Goal: Transaction & Acquisition: Purchase product/service

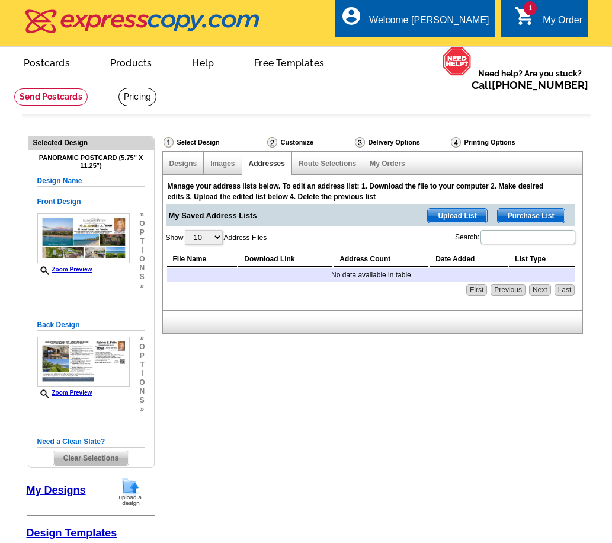
select select "785"
select select "1"
select select "3"
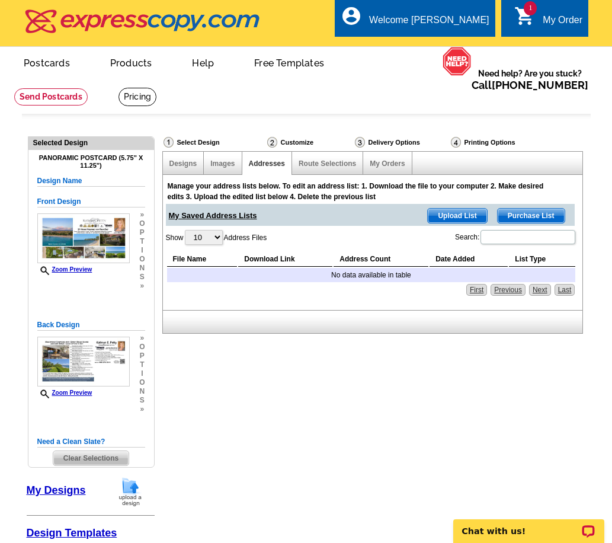
click at [467, 213] on span "Upload List" at bounding box center [457, 216] width 59 height 14
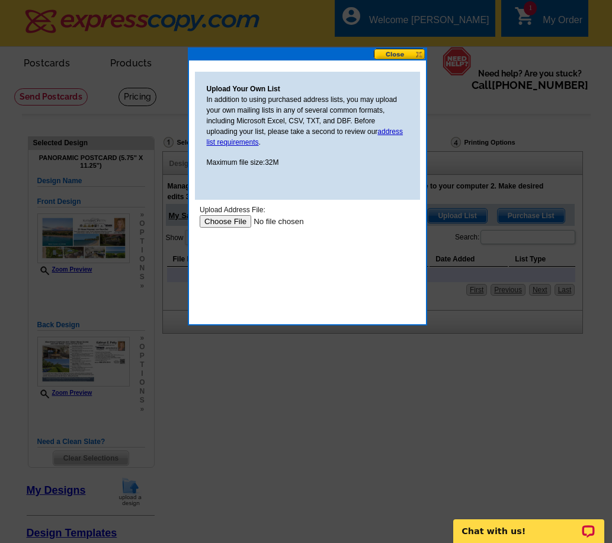
click at [231, 220] on input "file" at bounding box center [274, 221] width 150 height 12
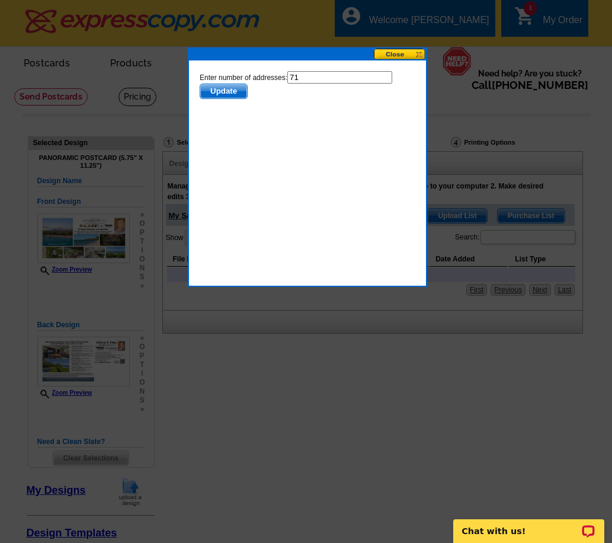
click at [232, 89] on span "Update" at bounding box center [223, 91] width 47 height 14
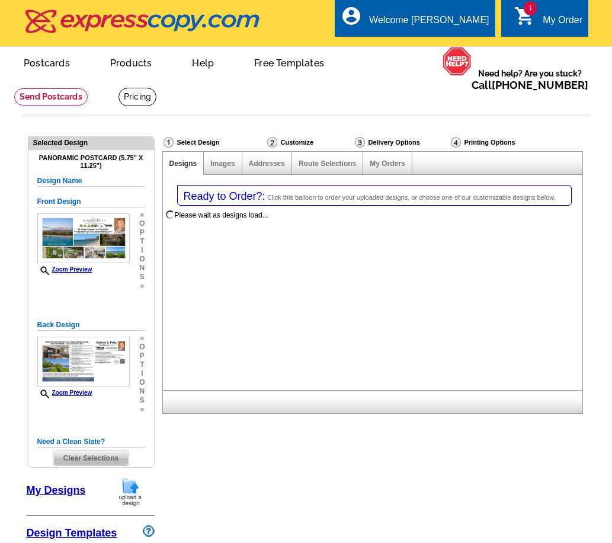
select select "1"
select select "3"
select select "785"
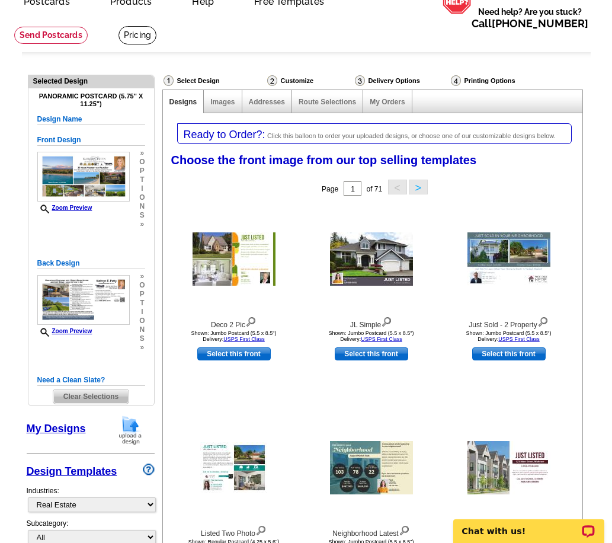
scroll to position [59, 0]
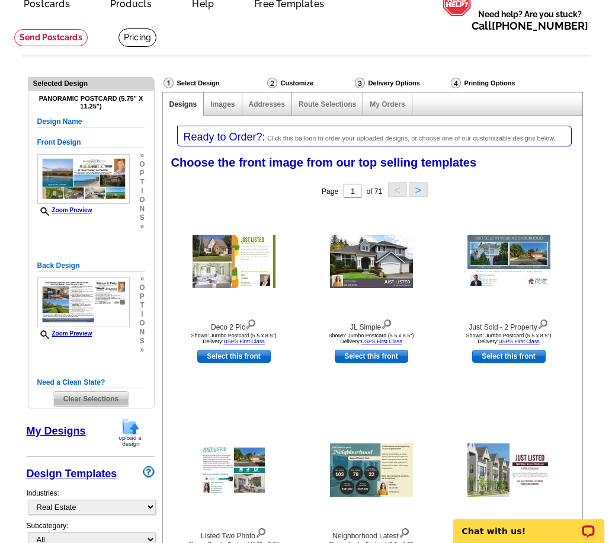
click at [316, 140] on span "Click this balloon to order your uploaded designs, or choose one of our customi…" at bounding box center [411, 138] width 289 height 7
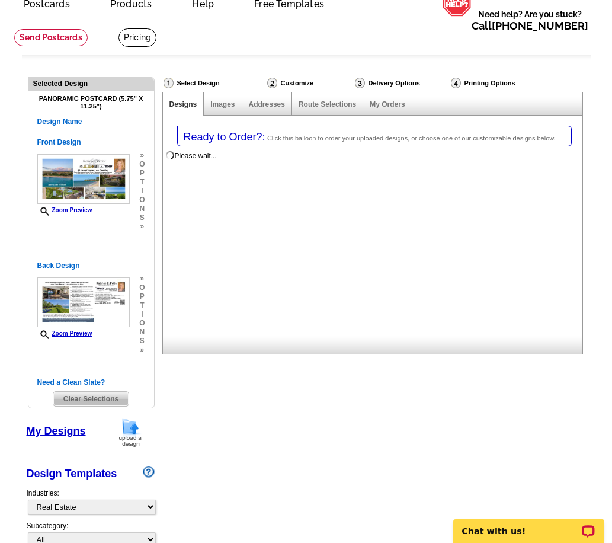
scroll to position [0, 0]
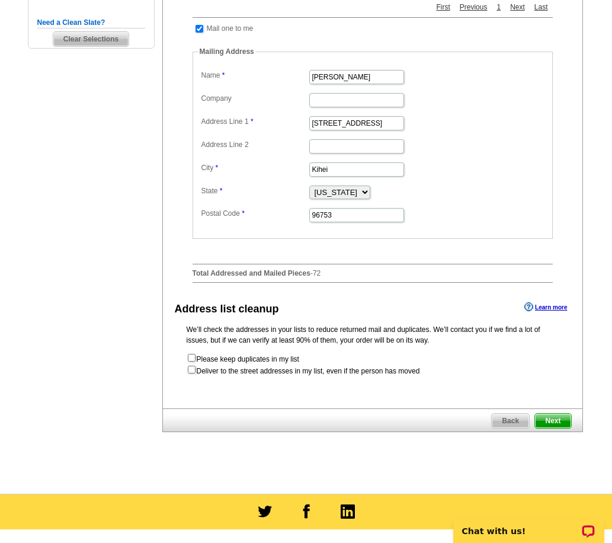
scroll to position [415, 0]
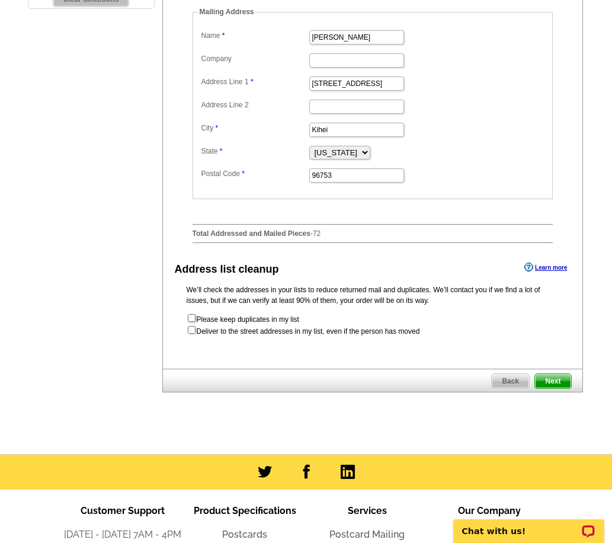
click at [192, 322] on input "checkbox" at bounding box center [192, 318] width 8 height 8
checkbox input "true"
click at [548, 385] on span "Next" at bounding box center [553, 381] width 36 height 14
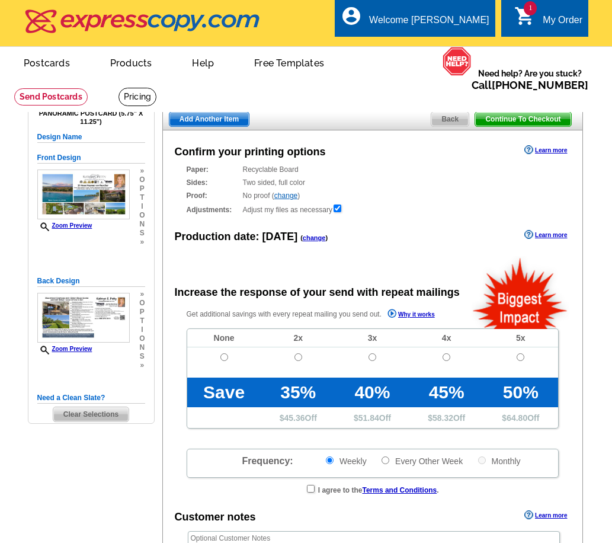
radio input "false"
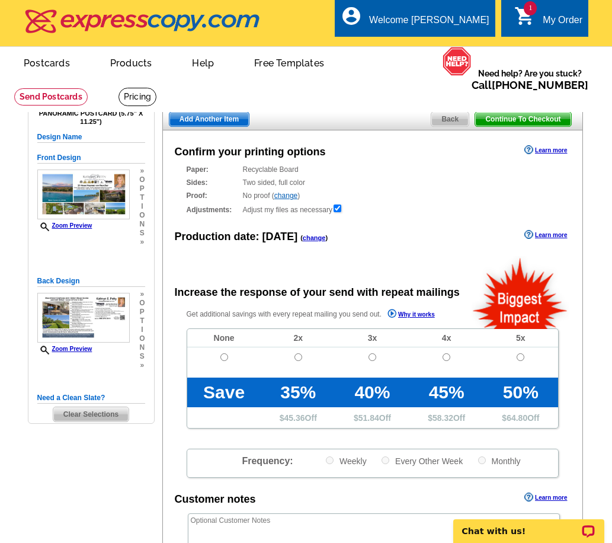
scroll to position [59, 0]
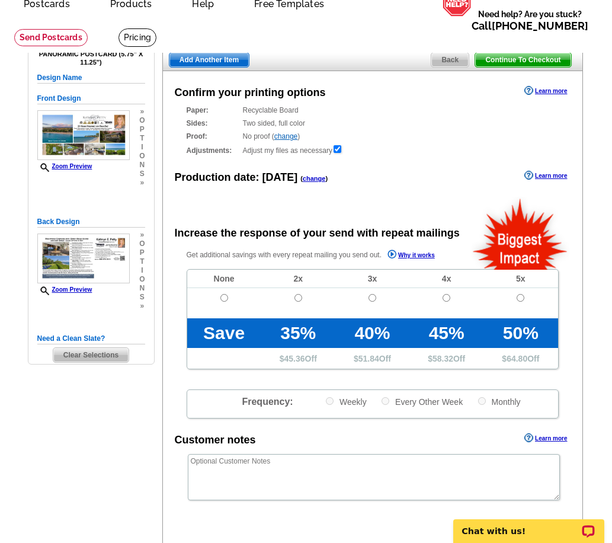
click at [228, 299] on td at bounding box center [224, 303] width 74 height 30
click at [224, 299] on input "radio" at bounding box center [225, 298] width 8 height 8
radio input "true"
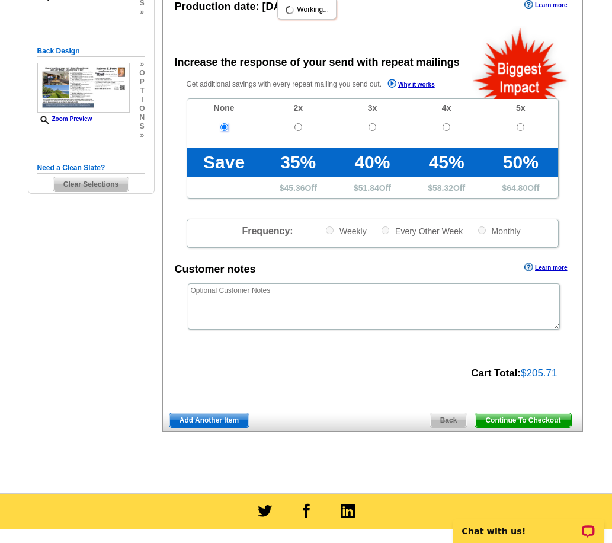
scroll to position [237, 0]
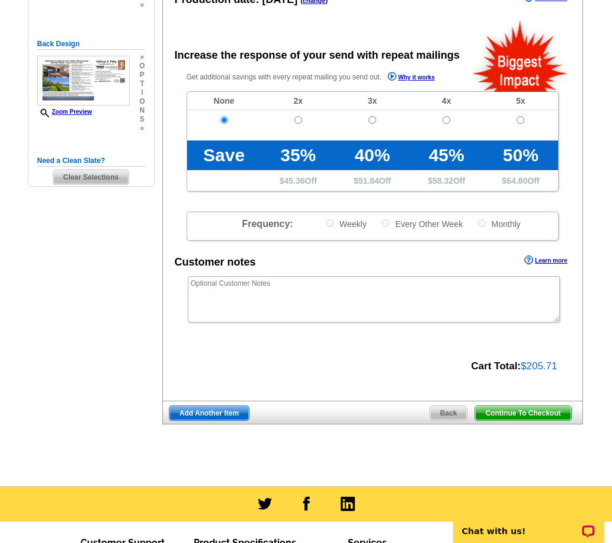
click at [535, 412] on span "Continue To Checkout" at bounding box center [523, 413] width 95 height 14
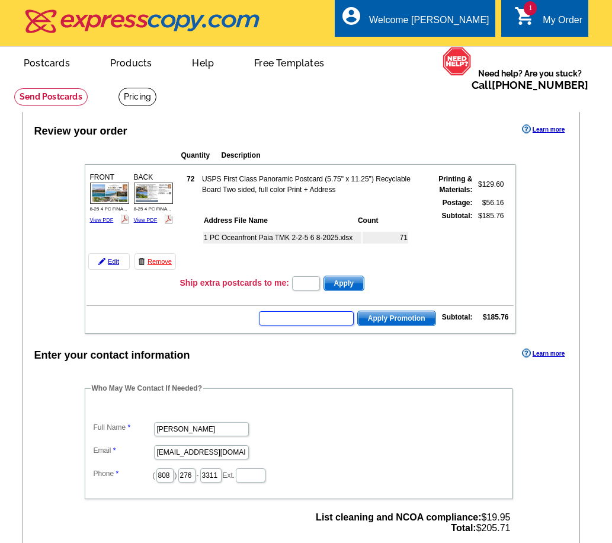
click at [309, 320] on input "text" at bounding box center [306, 318] width 95 height 14
type input "SMS60W"
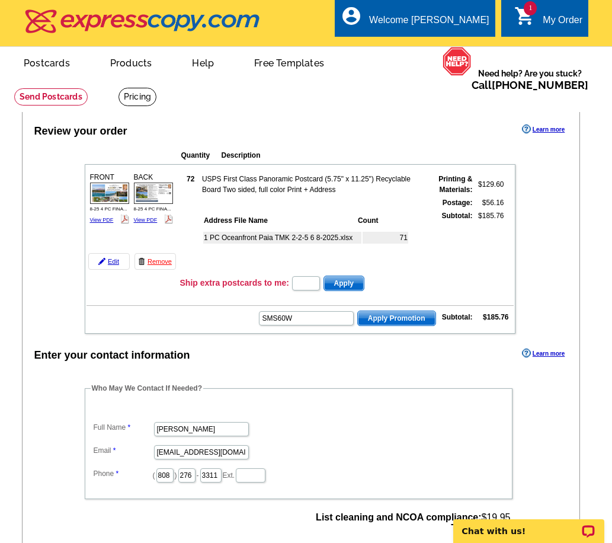
click at [384, 318] on span "Apply Promotion" at bounding box center [397, 318] width 78 height 14
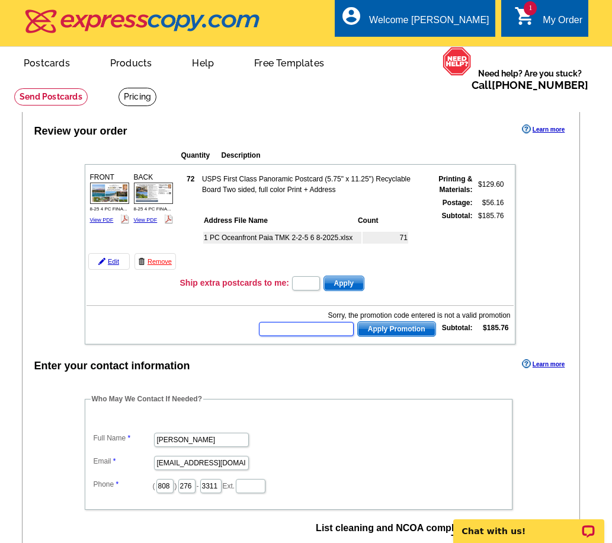
click at [326, 327] on input "text" at bounding box center [306, 329] width 95 height 14
type input "SMS40"
click at [410, 329] on span "Apply Promotion" at bounding box center [397, 329] width 78 height 14
click at [328, 333] on input "text" at bounding box center [306, 329] width 95 height 14
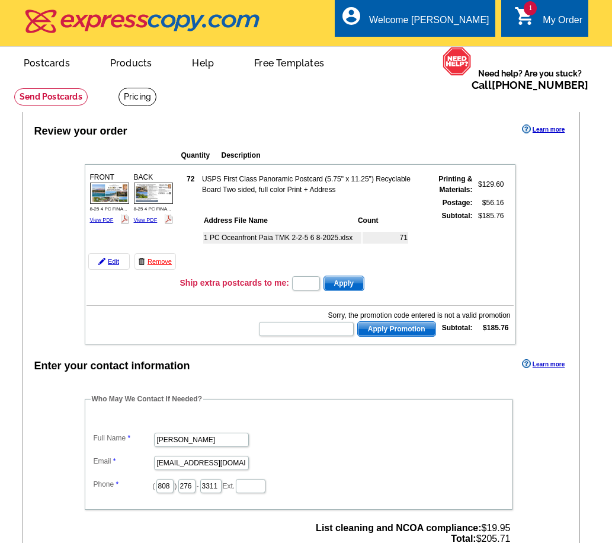
click at [419, 131] on div "Review your order Learn more" at bounding box center [302, 131] width 558 height 18
click at [51, 170] on div "Review your order Learn more Quantity Description FRONT 72" at bounding box center [301, 470] width 559 height 721
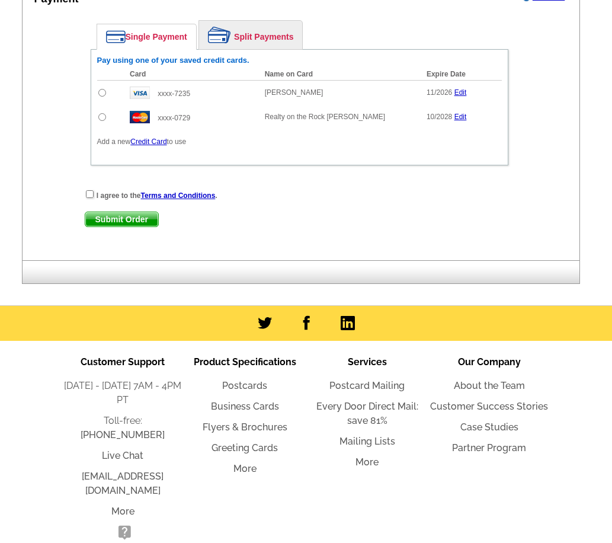
scroll to position [542, 0]
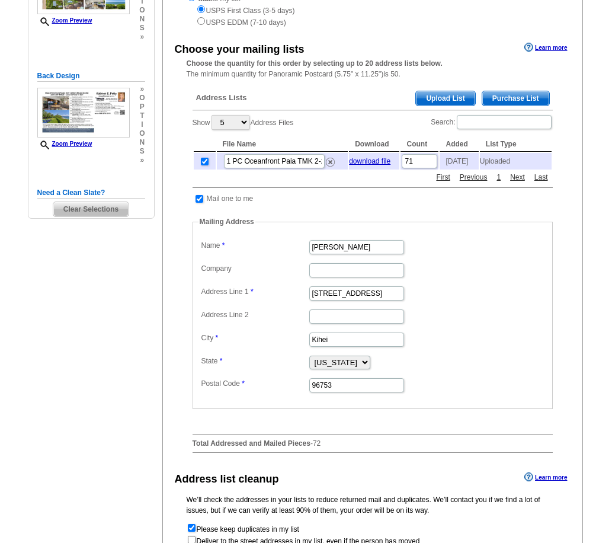
scroll to position [178, 0]
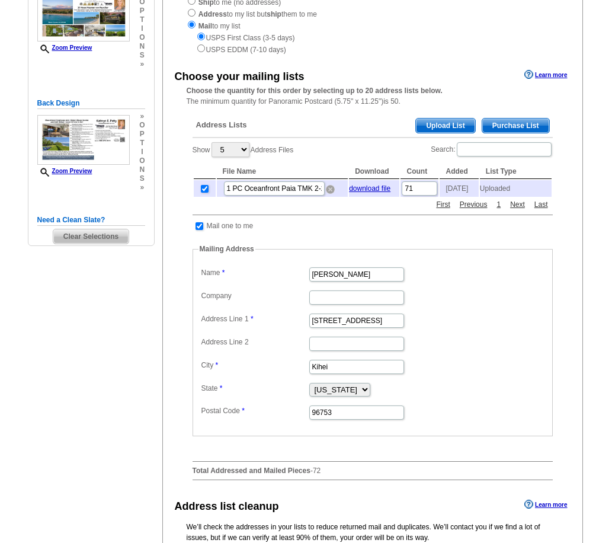
click at [328, 193] on img at bounding box center [330, 189] width 9 height 9
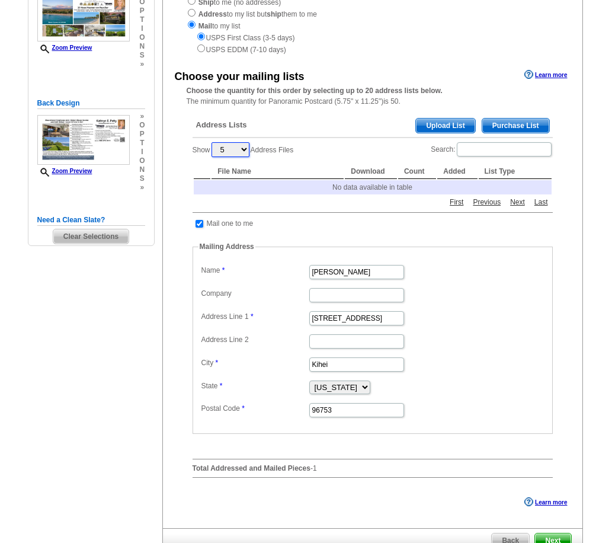
click at [247, 149] on select "5 10 25 50 100" at bounding box center [231, 149] width 38 height 15
click at [451, 28] on div "Ship to me (no addresses) Address to my list but ship them to me Mail to my lis…" at bounding box center [373, 25] width 372 height 59
click at [109, 314] on div "Need Help? call [PHONE_NUMBER], chat with support, or have our designers make s…" at bounding box center [306, 252] width 569 height 702
click at [480, 43] on div "USPS First Class (3-5 days) USPS EDDM (7-10 days)" at bounding box center [373, 43] width 372 height 24
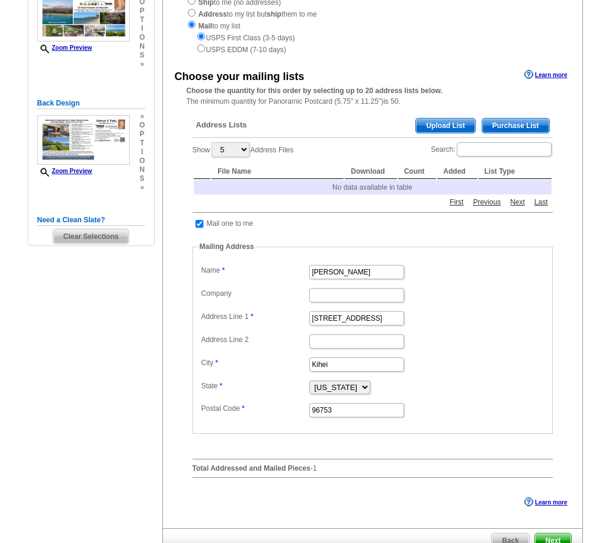
click at [446, 55] on div "USPS First Class (3-5 days) USPS EDDM (7-10 days)" at bounding box center [373, 43] width 372 height 24
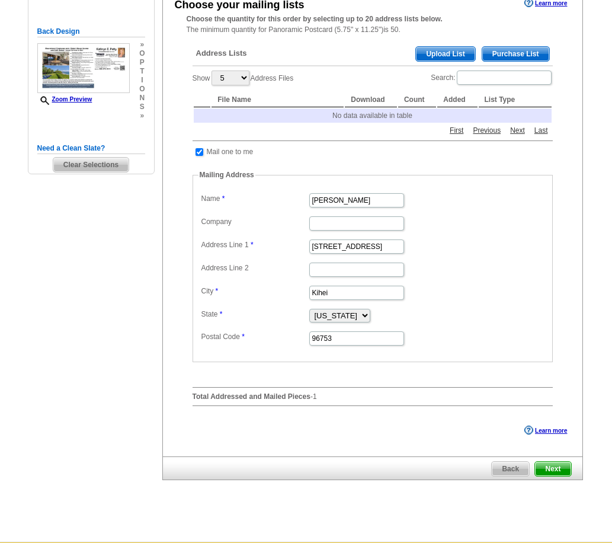
scroll to position [221, 0]
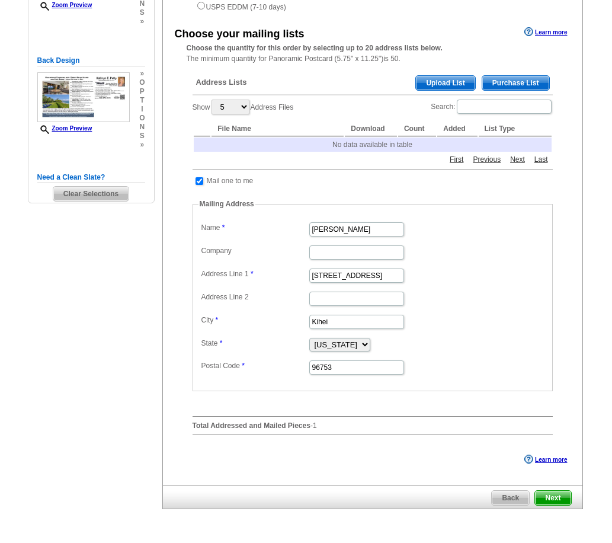
click at [173, 337] on div "Choose your mailing lists Learn more Choose the quantity for this order by sele…" at bounding box center [373, 234] width 420 height 420
click at [443, 87] on span "Upload List" at bounding box center [445, 83] width 59 height 14
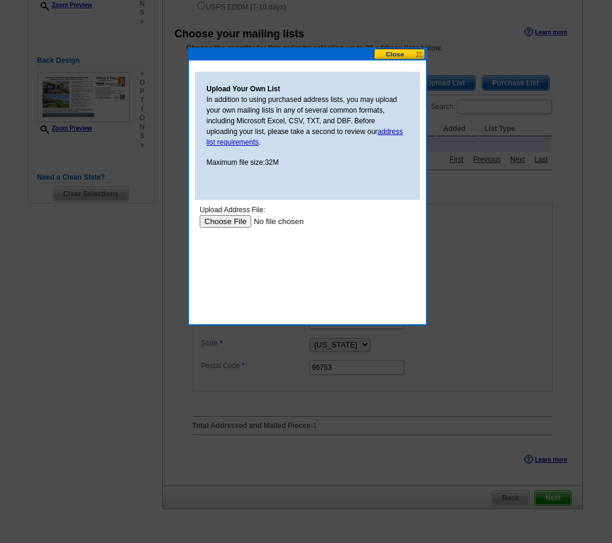
scroll to position [0, 0]
click at [391, 50] on button at bounding box center [400, 54] width 52 height 11
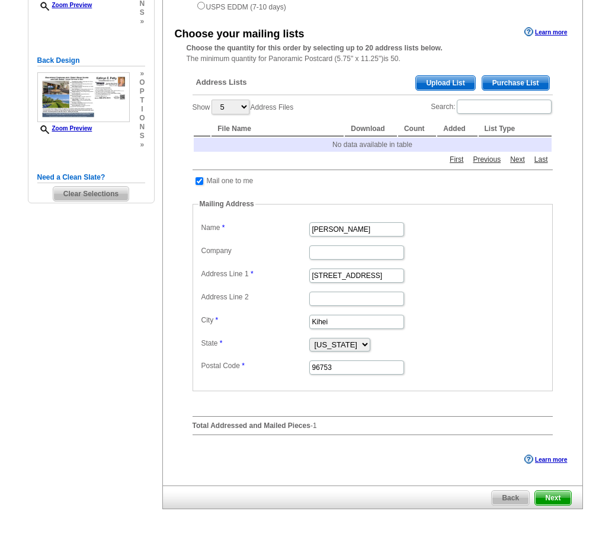
click at [586, 106] on div "Need Help? call [PHONE_NUMBER], chat with support, or have our designers make s…" at bounding box center [306, 209] width 569 height 702
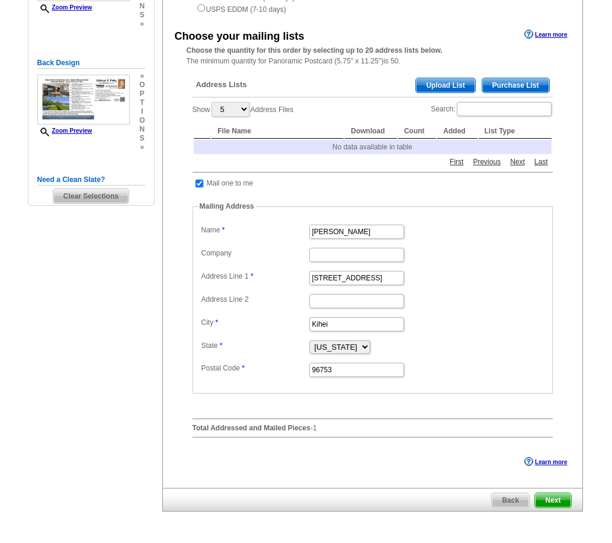
scroll to position [178, 0]
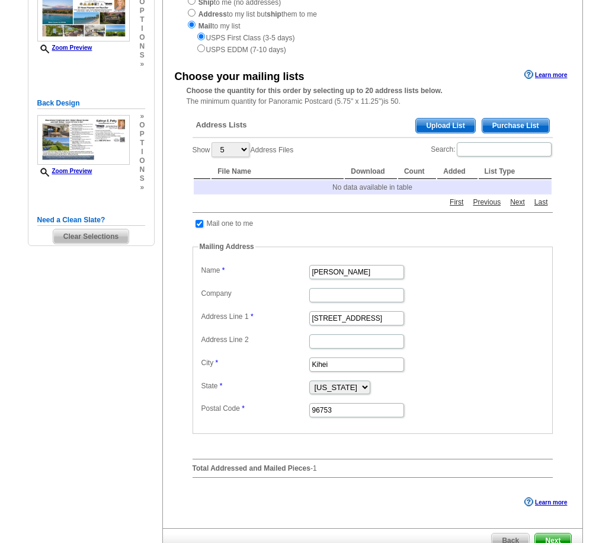
click at [431, 131] on span "Upload List" at bounding box center [445, 126] width 59 height 14
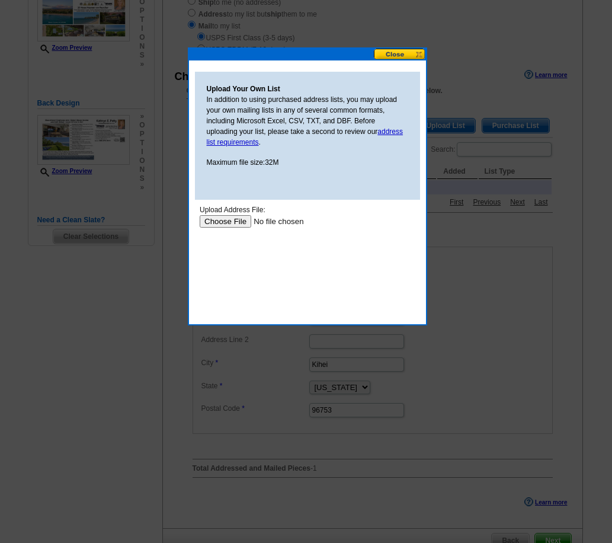
scroll to position [0, 0]
click at [214, 224] on input "file" at bounding box center [274, 221] width 150 height 12
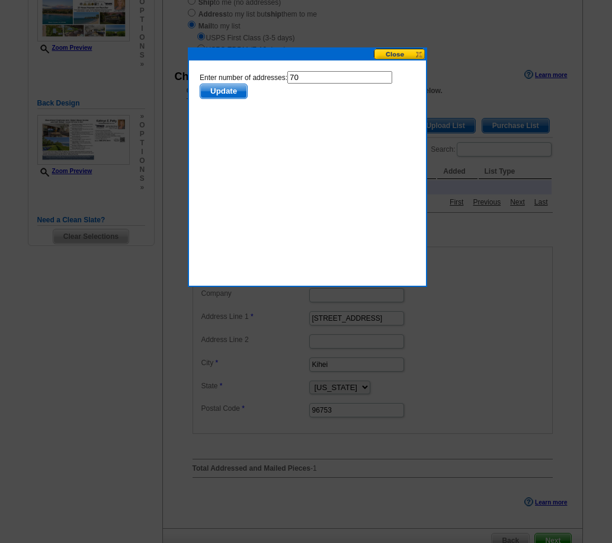
click at [224, 92] on span "Update" at bounding box center [223, 91] width 47 height 14
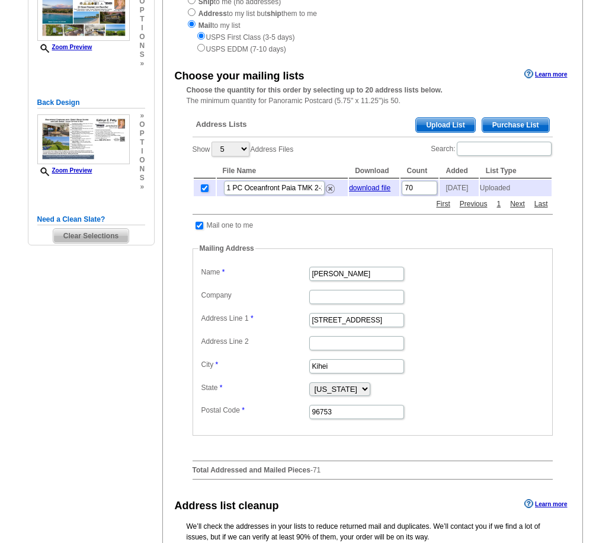
click at [451, 123] on span "Upload List" at bounding box center [445, 125] width 59 height 14
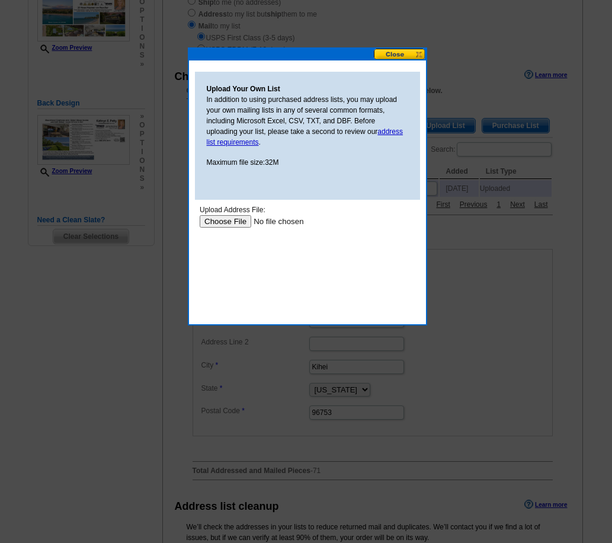
click at [231, 218] on input "file" at bounding box center [274, 221] width 150 height 12
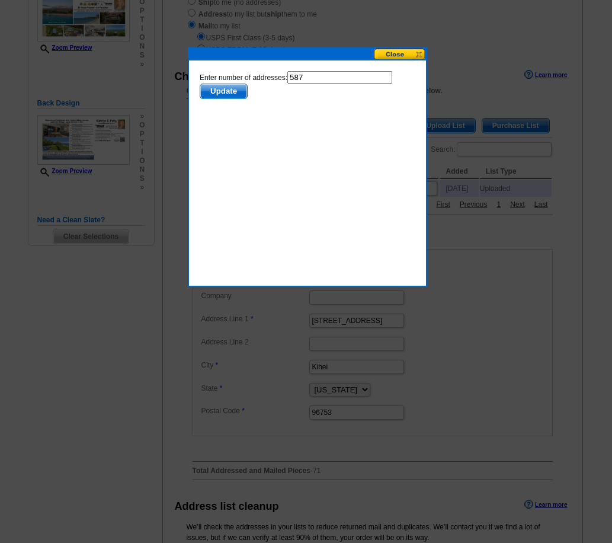
click at [237, 90] on span "Update" at bounding box center [223, 91] width 47 height 14
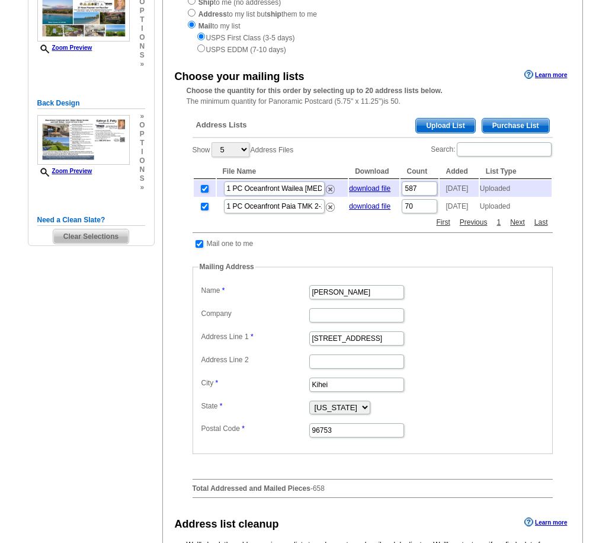
click at [448, 125] on span "Upload List" at bounding box center [445, 126] width 59 height 14
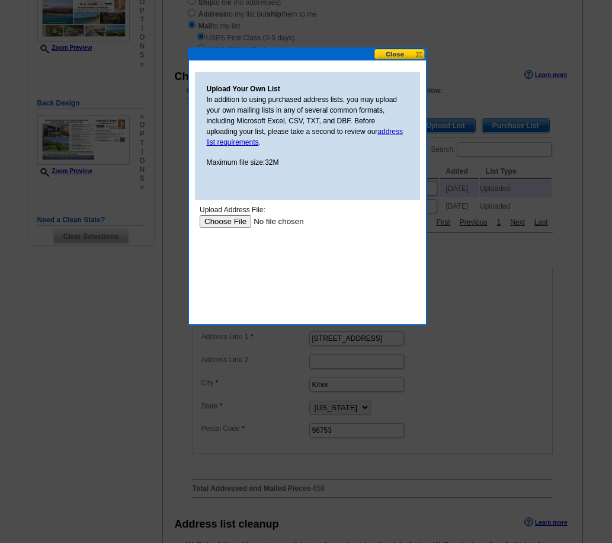
click at [232, 219] on input "file" at bounding box center [274, 221] width 150 height 12
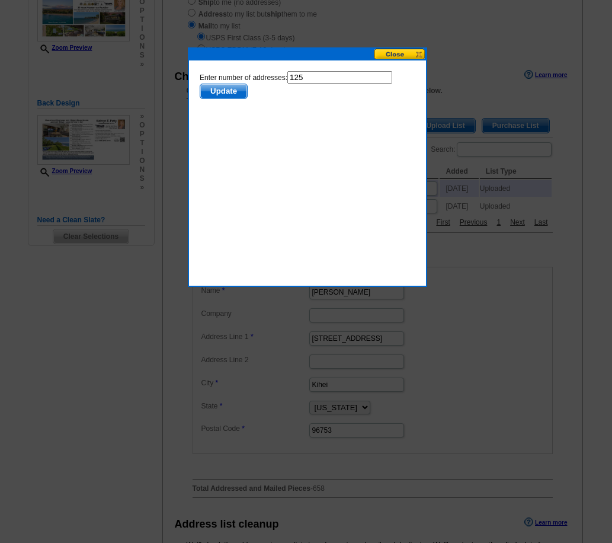
click at [233, 91] on span "Update" at bounding box center [223, 91] width 47 height 14
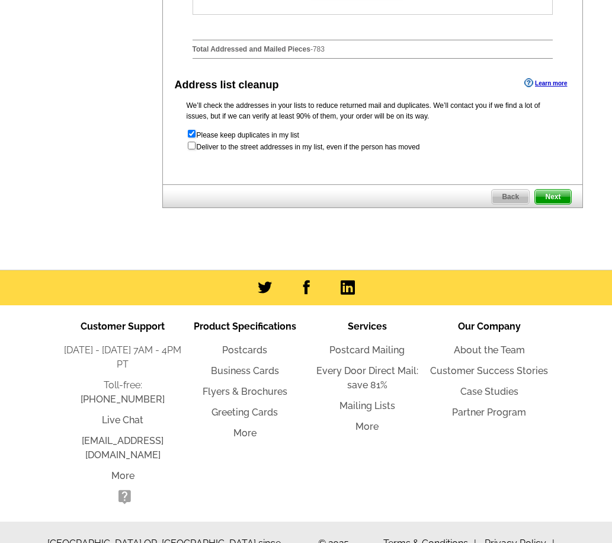
scroll to position [644, 0]
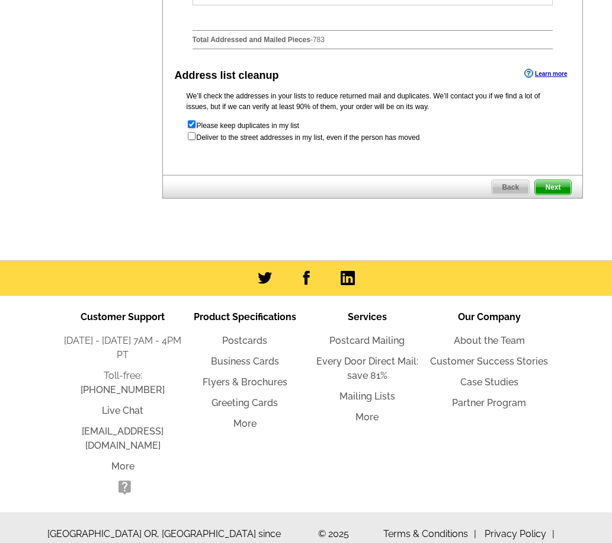
click at [559, 194] on span "Next" at bounding box center [553, 187] width 36 height 14
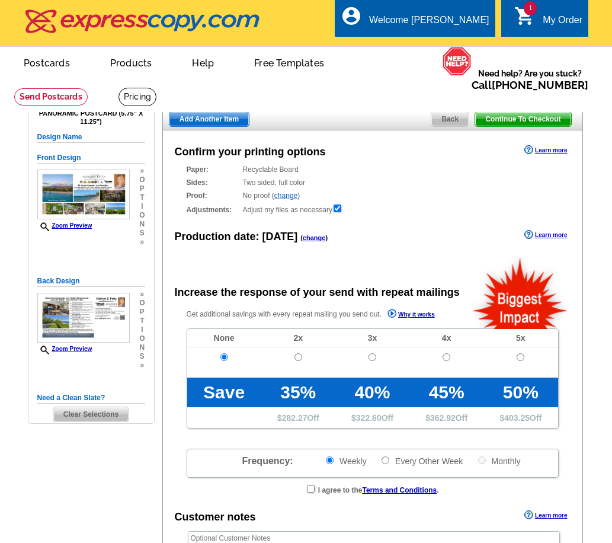
radio input "false"
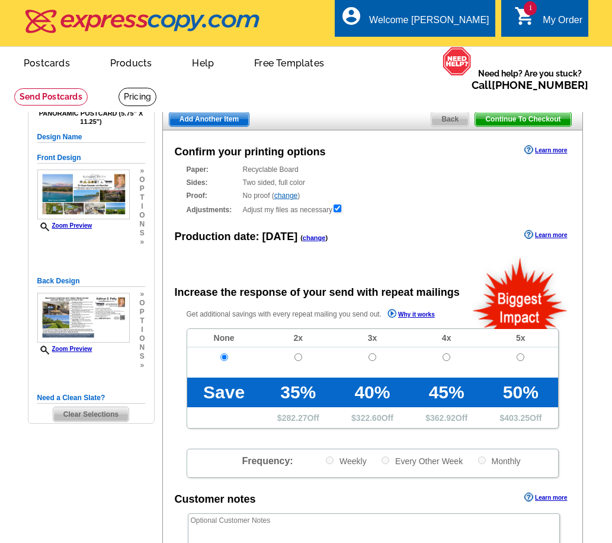
click at [432, 188] on div "Sides: Two sided, full color Two sided, full color" at bounding box center [373, 182] width 372 height 11
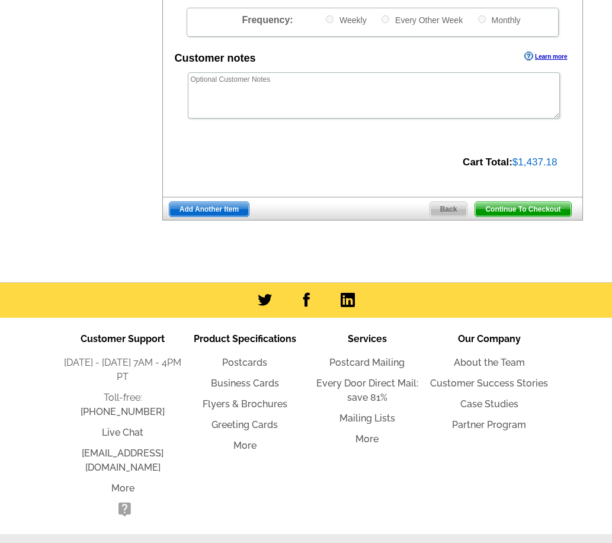
scroll to position [449, 0]
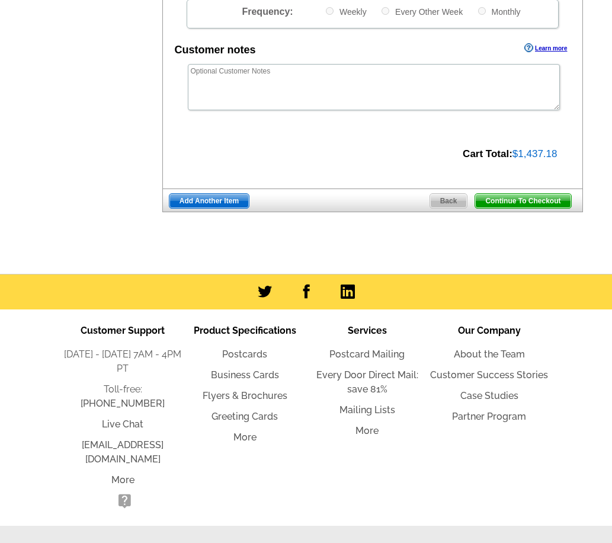
click at [526, 200] on span "Continue To Checkout" at bounding box center [523, 201] width 95 height 14
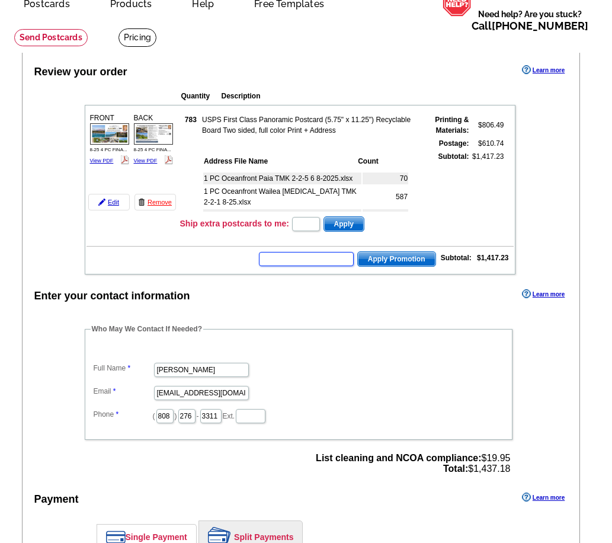
click at [286, 260] on input "text" at bounding box center [306, 259] width 95 height 14
click at [307, 259] on input "text" at bounding box center [306, 259] width 95 height 14
type input "sms60w"
click at [371, 257] on span "Apply Promotion" at bounding box center [397, 259] width 78 height 14
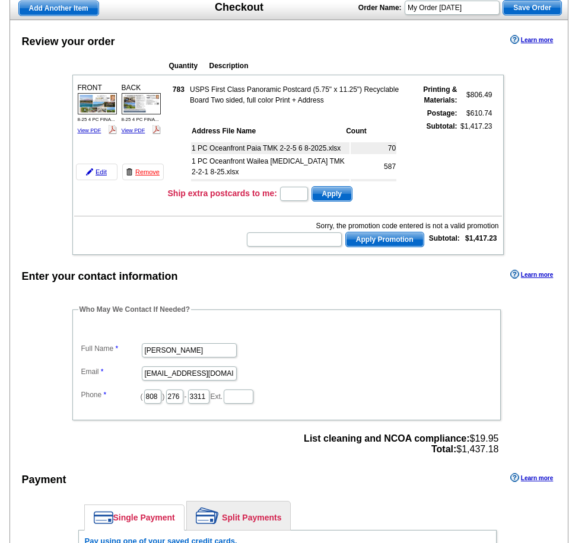
scroll to position [119, 0]
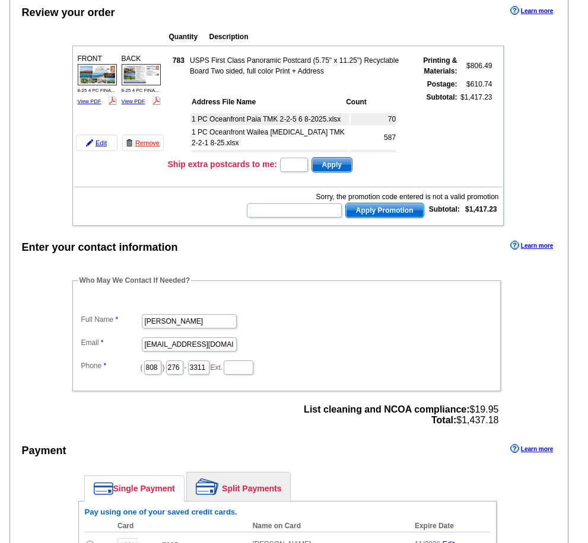
click at [528, 127] on div "Review your order Learn more Quantity Description FRONT 783" at bounding box center [288, 351] width 559 height 721
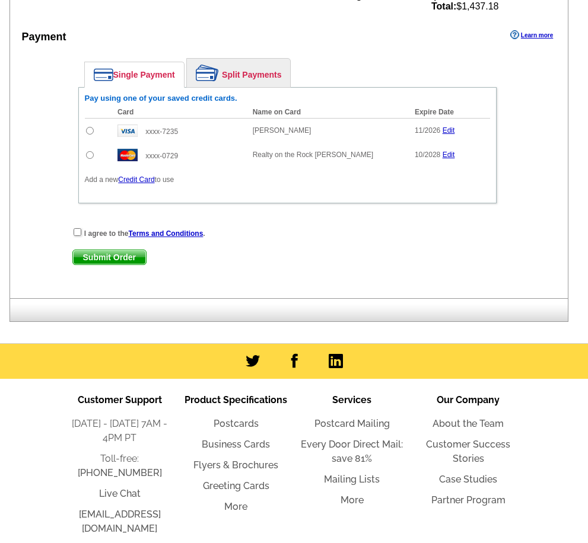
scroll to position [534, 0]
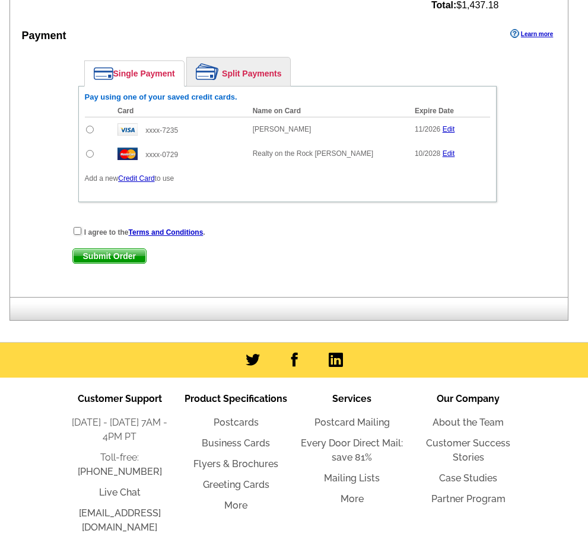
click at [446, 152] on link "Edit" at bounding box center [448, 153] width 12 height 8
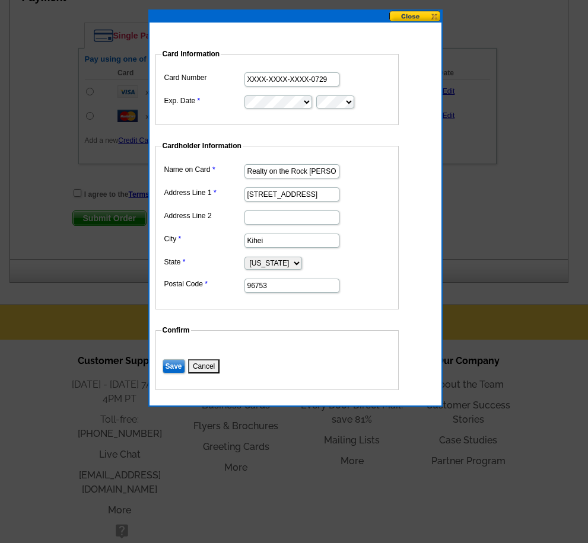
scroll to position [601, 0]
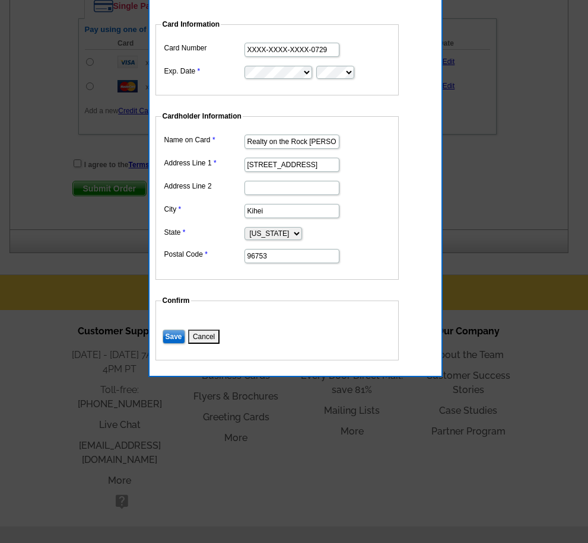
click at [197, 333] on button "Cancel" at bounding box center [203, 337] width 31 height 14
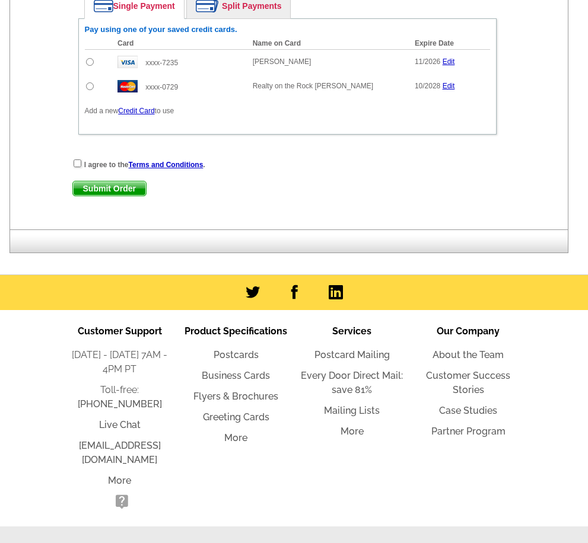
click at [90, 91] on td at bounding box center [98, 86] width 27 height 24
click at [90, 90] on input "radio" at bounding box center [90, 86] width 8 height 8
radio input "true"
click at [90, 90] on input "radio" at bounding box center [90, 86] width 8 height 8
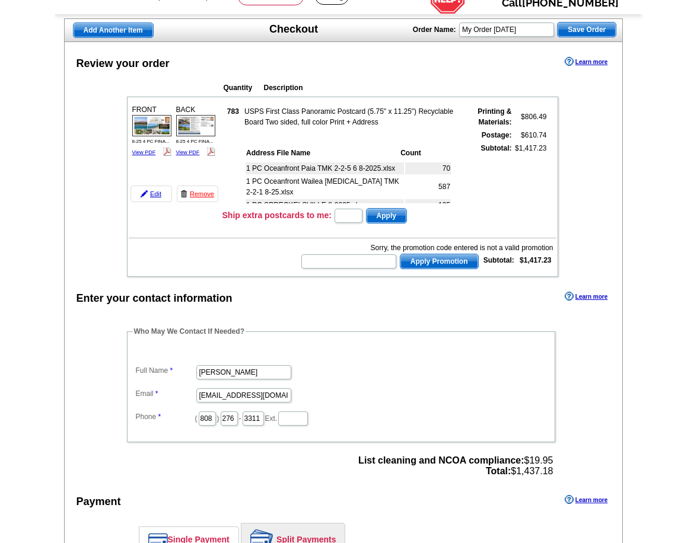
scroll to position [0, 0]
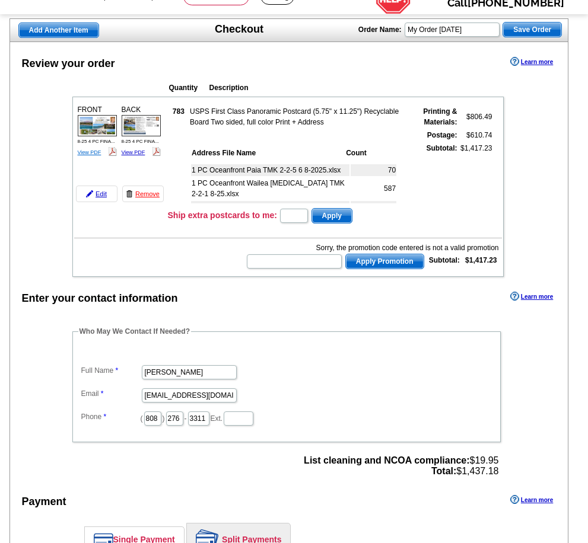
click at [86, 155] on link "View PDF" at bounding box center [90, 152] width 24 height 6
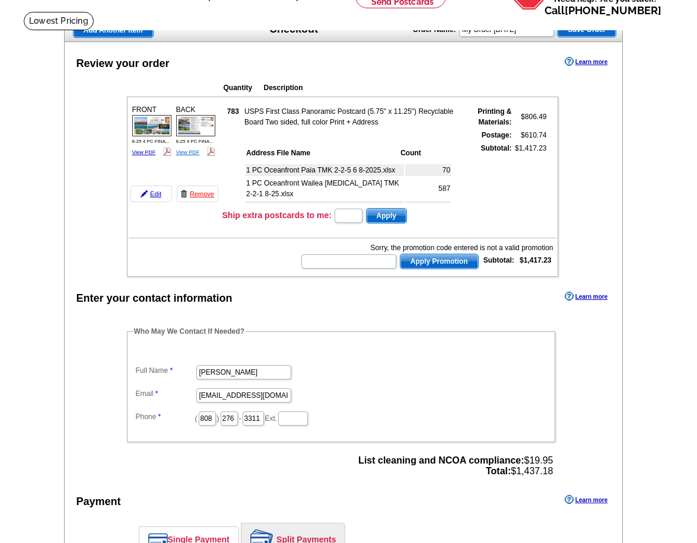
click at [189, 152] on link "View PDF" at bounding box center [188, 152] width 24 height 6
